Goal: Information Seeking & Learning: Learn about a topic

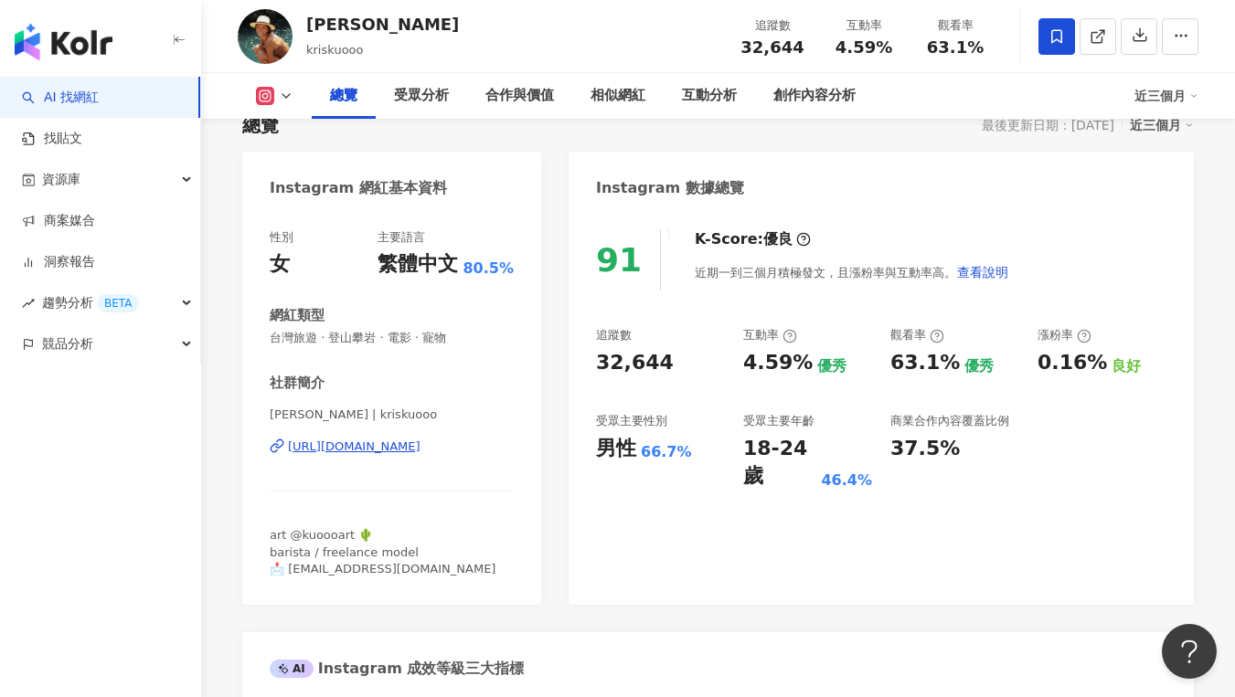
scroll to position [112, 0]
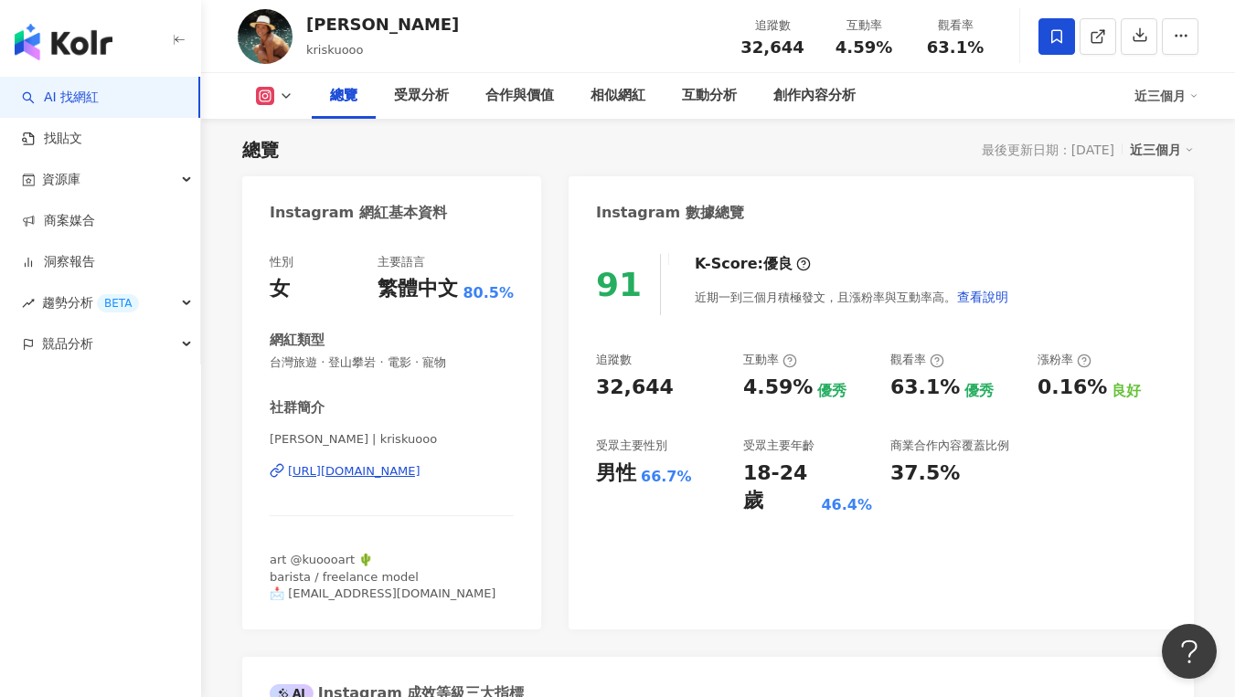
drag, startPoint x: 386, startPoint y: 453, endPoint x: 343, endPoint y: 471, distance: 46.3
drag, startPoint x: 609, startPoint y: 388, endPoint x: 681, endPoint y: 389, distance: 72.2
click at [681, 389] on div "91 K-Score : 優良 近期一到三個月積極發文，且漲粉率與互動率高。 查看說明 追蹤數 32,644 互動率 4.59% 優秀 觀看率 63.1% 優…" at bounding box center [881, 433] width 625 height 394
drag, startPoint x: 740, startPoint y: 382, endPoint x: 829, endPoint y: 384, distance: 88.7
click at [829, 384] on div "追蹤數 32,644 互動率 4.59% 優秀 觀看率 63.1% 優秀 漲粉率 0.16% 良好 受眾主要性別 男性 66.7% 受眾主要年齡 18-24 …" at bounding box center [881, 434] width 570 height 164
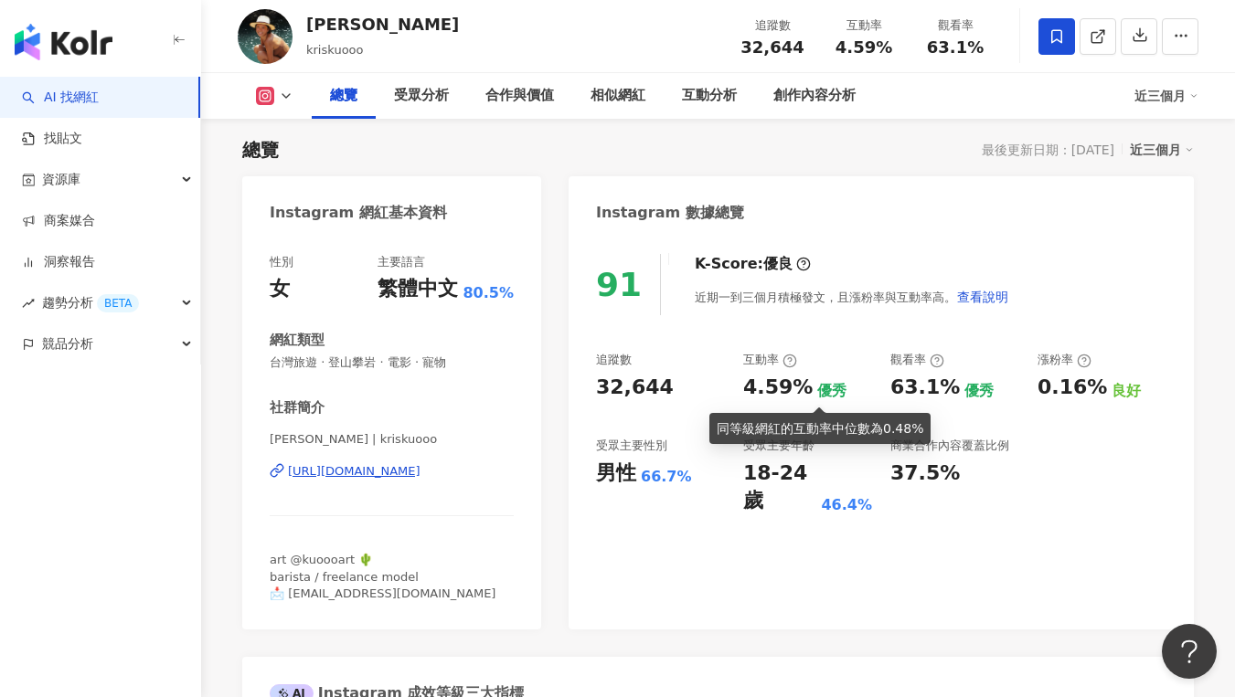
click at [821, 386] on div "優秀" at bounding box center [831, 391] width 29 height 20
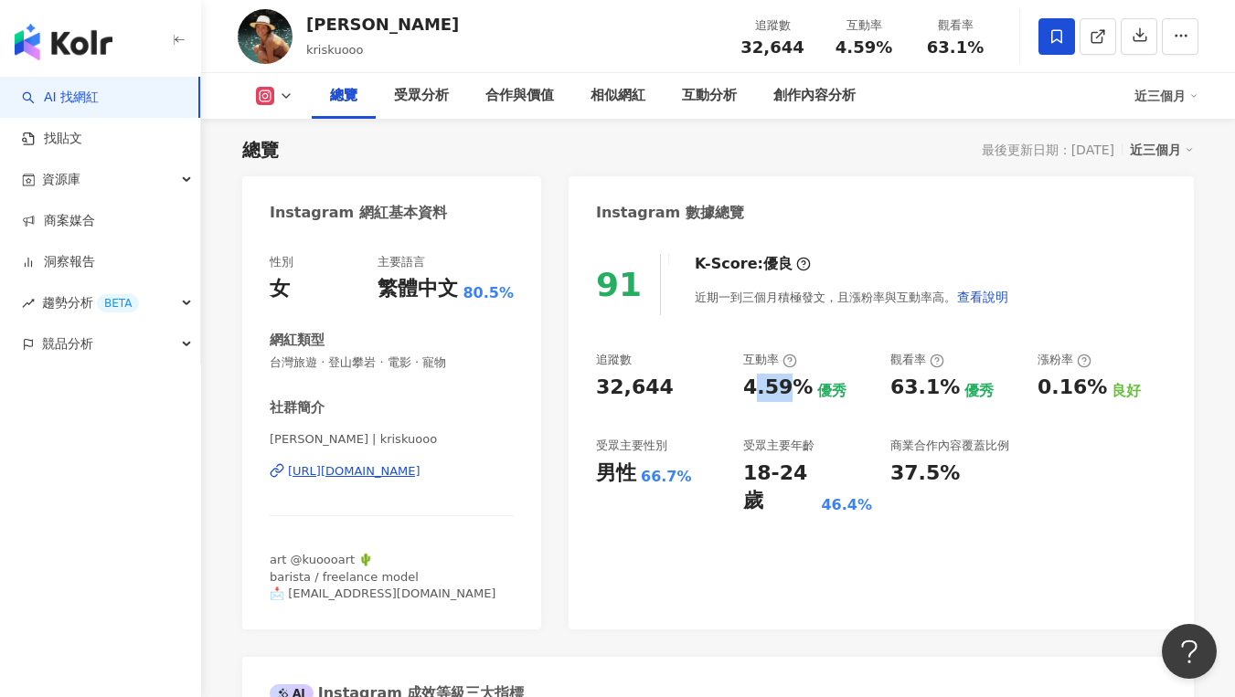
drag, startPoint x: 756, startPoint y: 391, endPoint x: 791, endPoint y: 389, distance: 34.8
click at [792, 389] on div "4.59%" at bounding box center [777, 388] width 69 height 28
click at [759, 392] on div "4.59%" at bounding box center [777, 388] width 69 height 28
drag, startPoint x: 745, startPoint y: 394, endPoint x: 797, endPoint y: 389, distance: 52.3
click at [797, 389] on div "4.59%" at bounding box center [777, 388] width 69 height 28
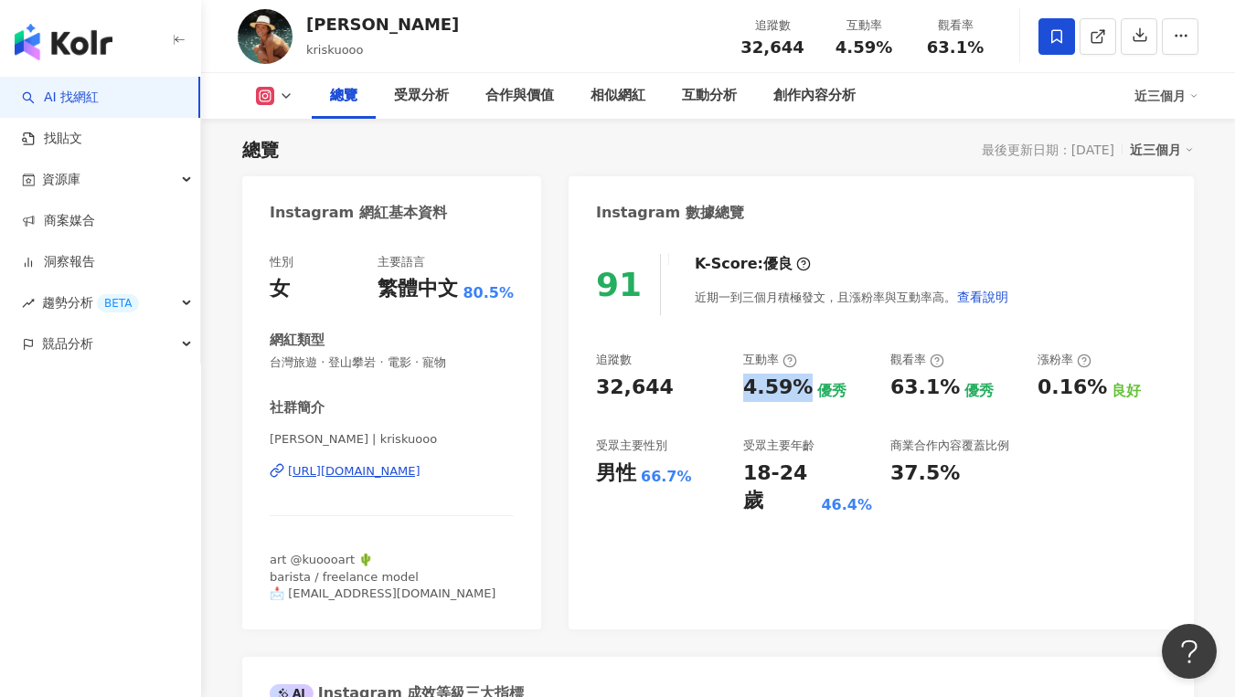
copy div "4.59%"
click at [826, 416] on div "追蹤數 32,644 互動率 4.59% 優秀 觀看率 63.1% 優秀 漲粉率 0.16% 良好 受眾主要性別 男性 66.7% 受眾主要年齡 18-24 …" at bounding box center [881, 434] width 570 height 164
drag, startPoint x: 750, startPoint y: 473, endPoint x: 806, endPoint y: 473, distance: 55.8
click at [806, 473] on div "18-24 歲" at bounding box center [779, 488] width 73 height 57
copy div "18-24"
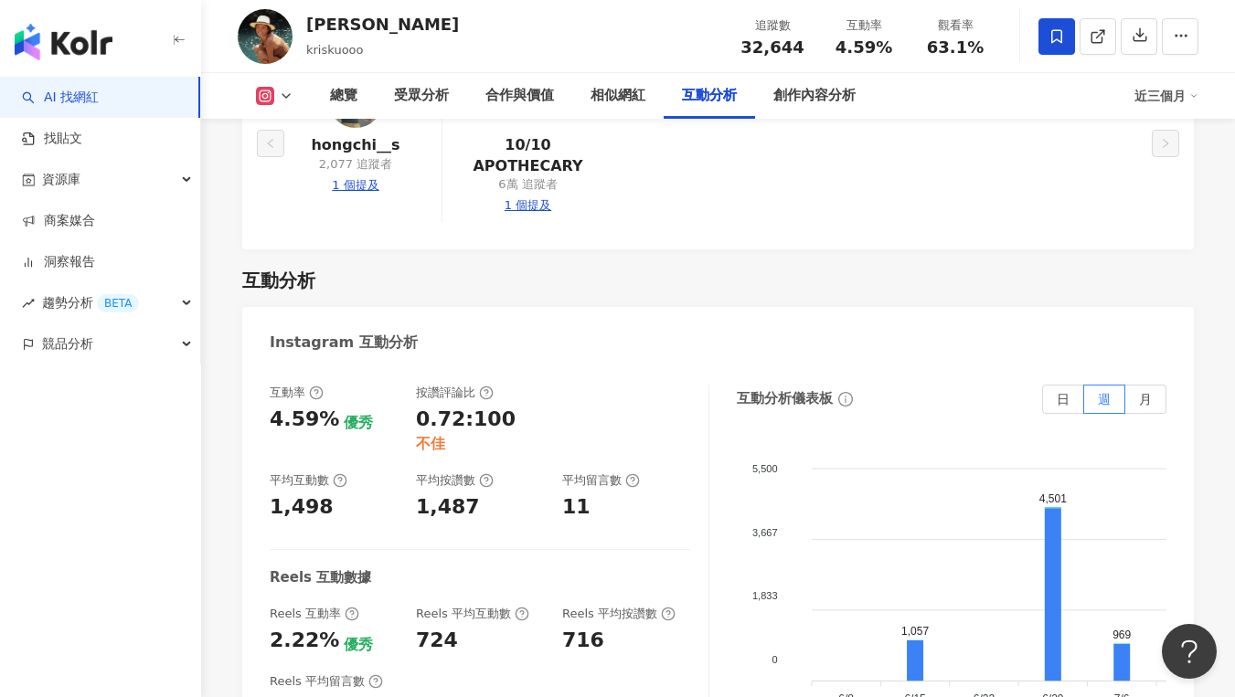
scroll to position [3966, 0]
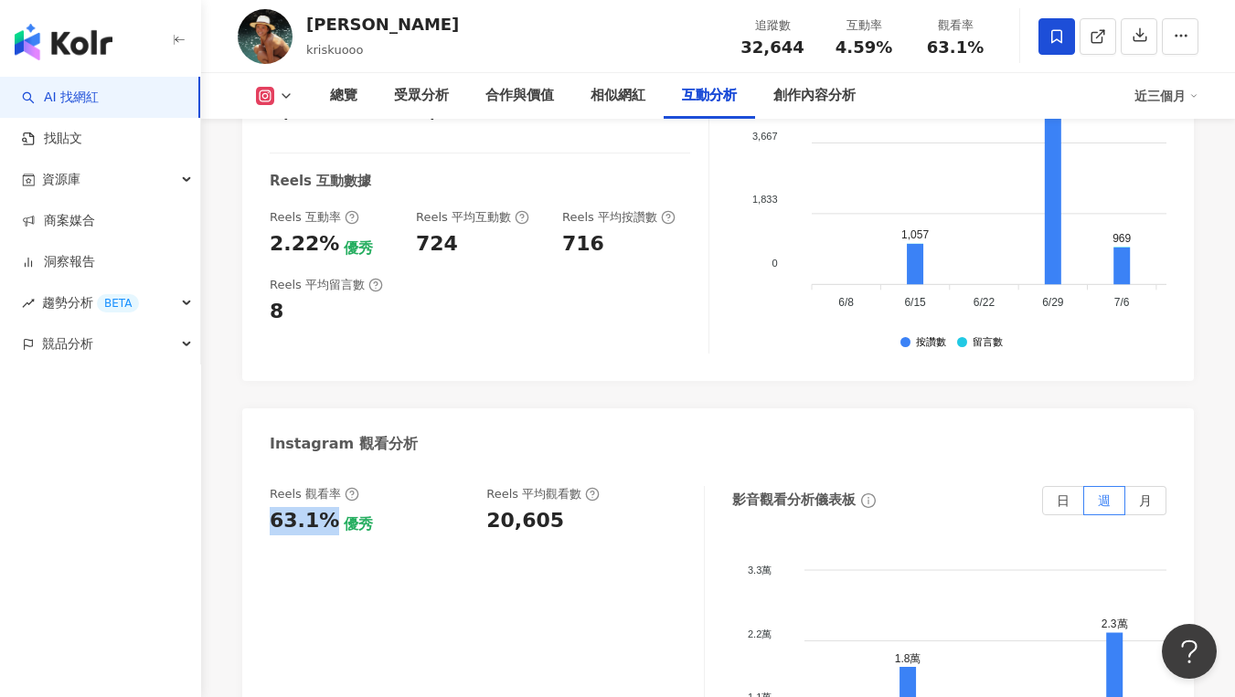
drag, startPoint x: 266, startPoint y: 358, endPoint x: 324, endPoint y: 366, distance: 58.1
click at [324, 468] on div "Reels 觀看率 63.1% 優秀 Reels 平均觀看數 20,605 影音觀看分析儀表板 日 週 月 3.3萬 3.3萬 2.2萬 2.2萬 1.1萬 …" at bounding box center [718, 673] width 952 height 411
copy div "63.1%"
